Goal: Task Accomplishment & Management: Manage account settings

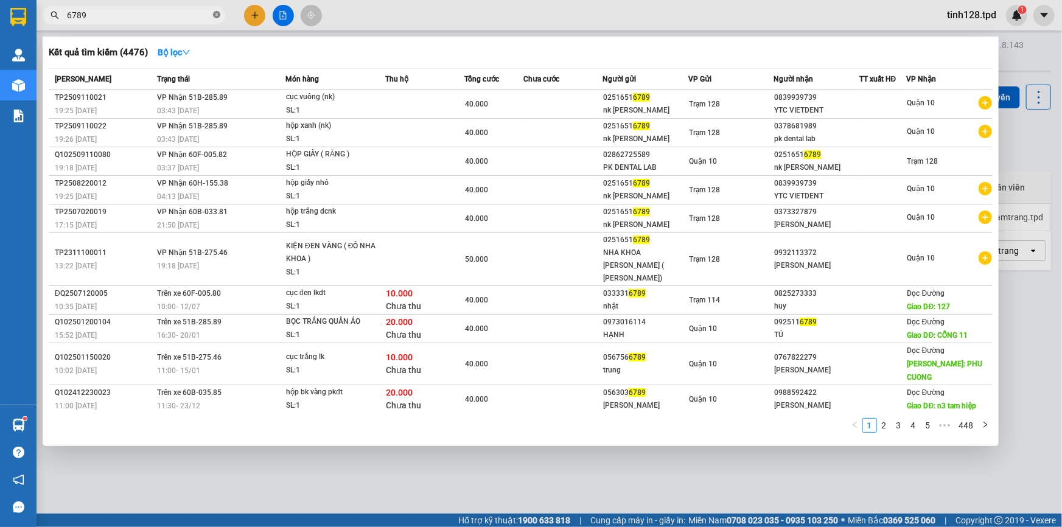
click at [218, 14] on icon "close-circle" at bounding box center [216, 14] width 7 height 7
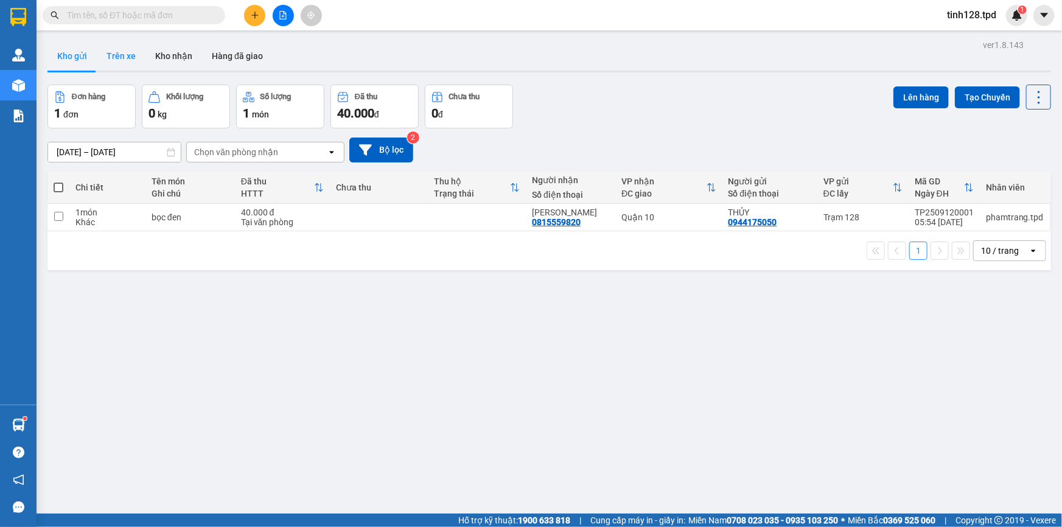
click at [119, 53] on button "Trên xe" at bounding box center [121, 55] width 49 height 29
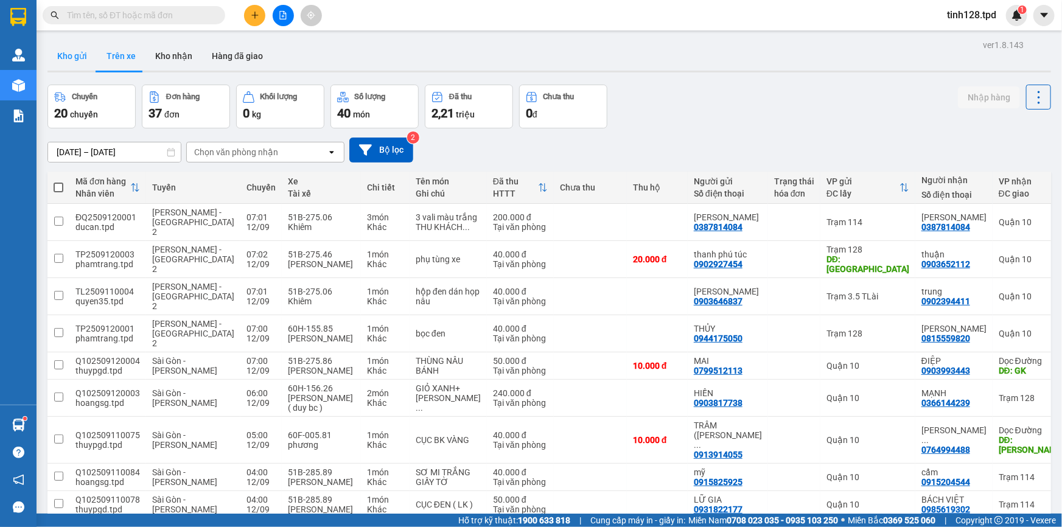
click at [79, 59] on button "Kho gửi" at bounding box center [71, 55] width 49 height 29
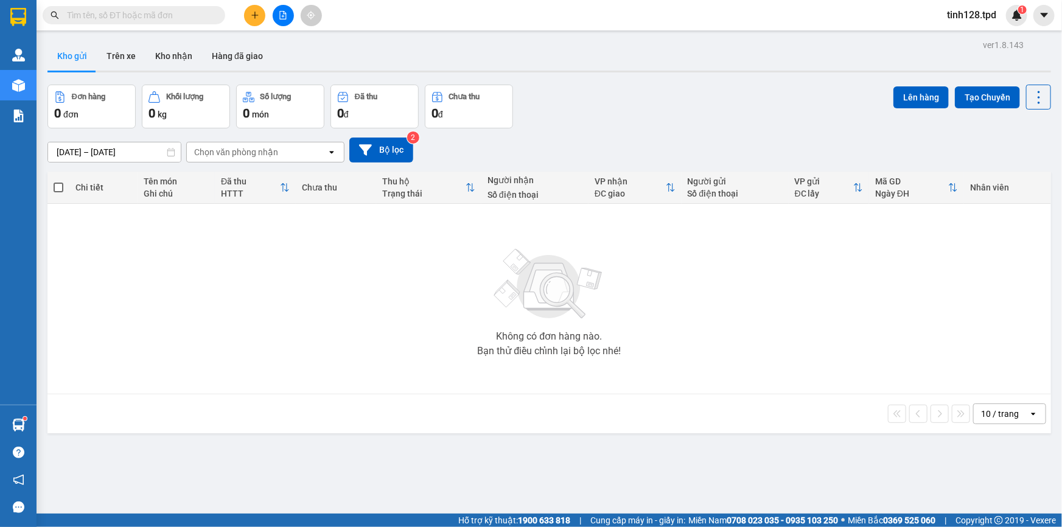
click at [955, 15] on span "tinh128.tpd" at bounding box center [971, 14] width 69 height 15
click at [966, 38] on span "Đăng xuất" at bounding box center [980, 37] width 51 height 13
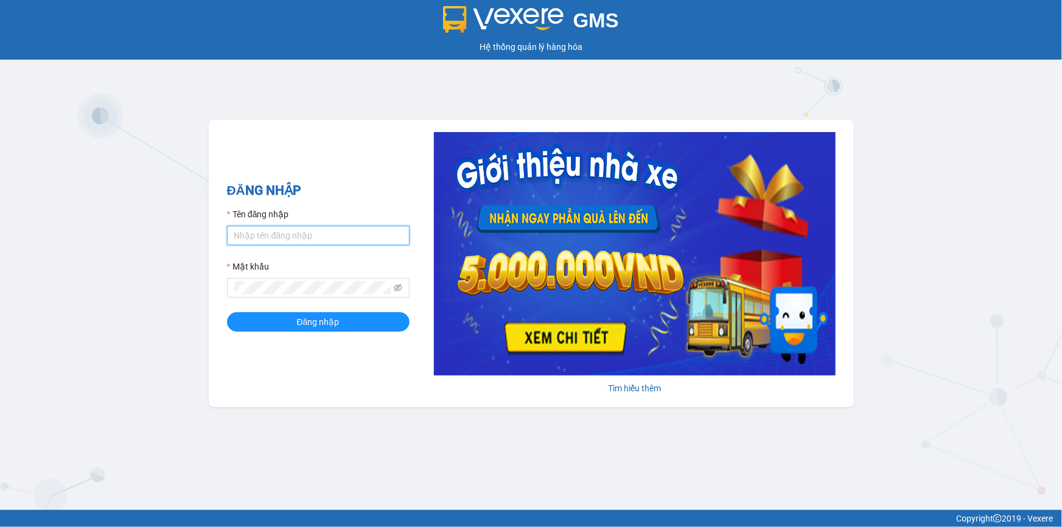
click at [316, 242] on input "Tên đăng nhập" at bounding box center [318, 235] width 183 height 19
type input "bitram128.tpd"
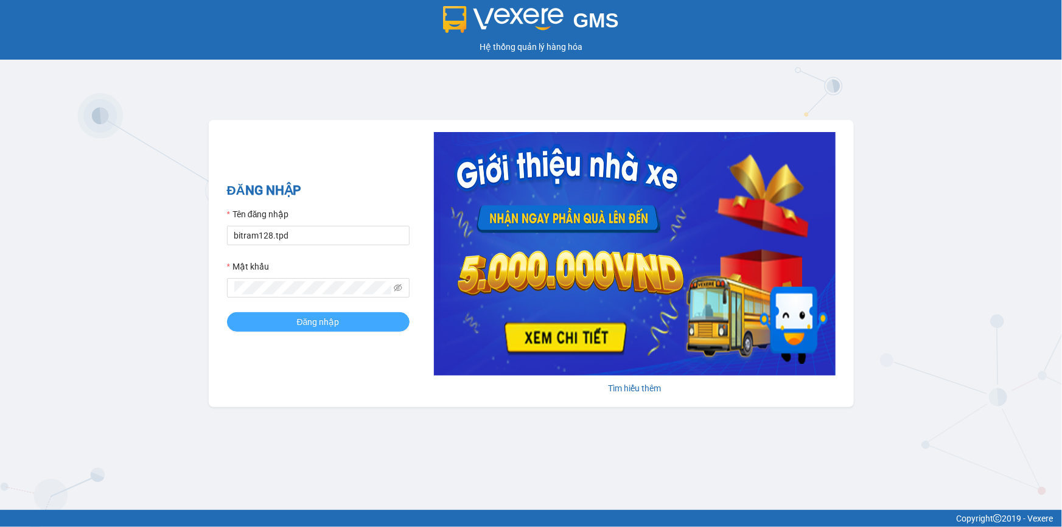
drag, startPoint x: 345, startPoint y: 328, endPoint x: 384, endPoint y: 327, distance: 38.9
click at [346, 328] on button "Đăng nhập" at bounding box center [318, 321] width 183 height 19
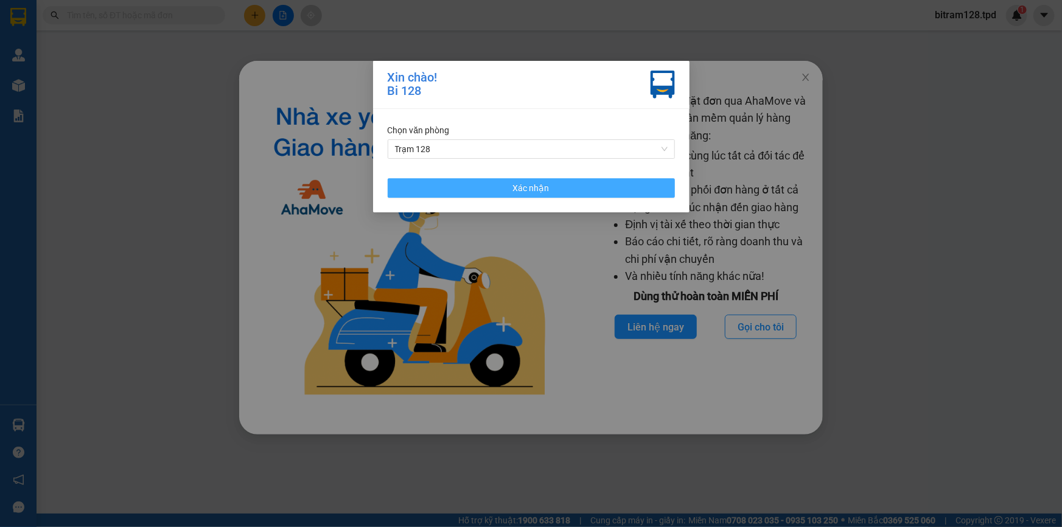
click at [554, 191] on button "Xác nhận" at bounding box center [531, 187] width 287 height 19
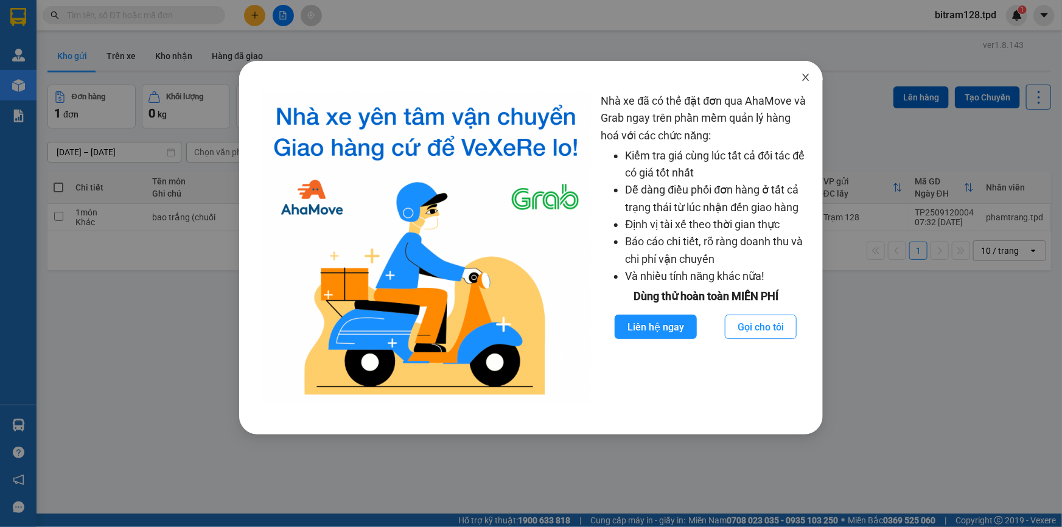
click at [801, 80] on icon "close" at bounding box center [806, 77] width 10 height 10
